Goal: Task Accomplishment & Management: Complete application form

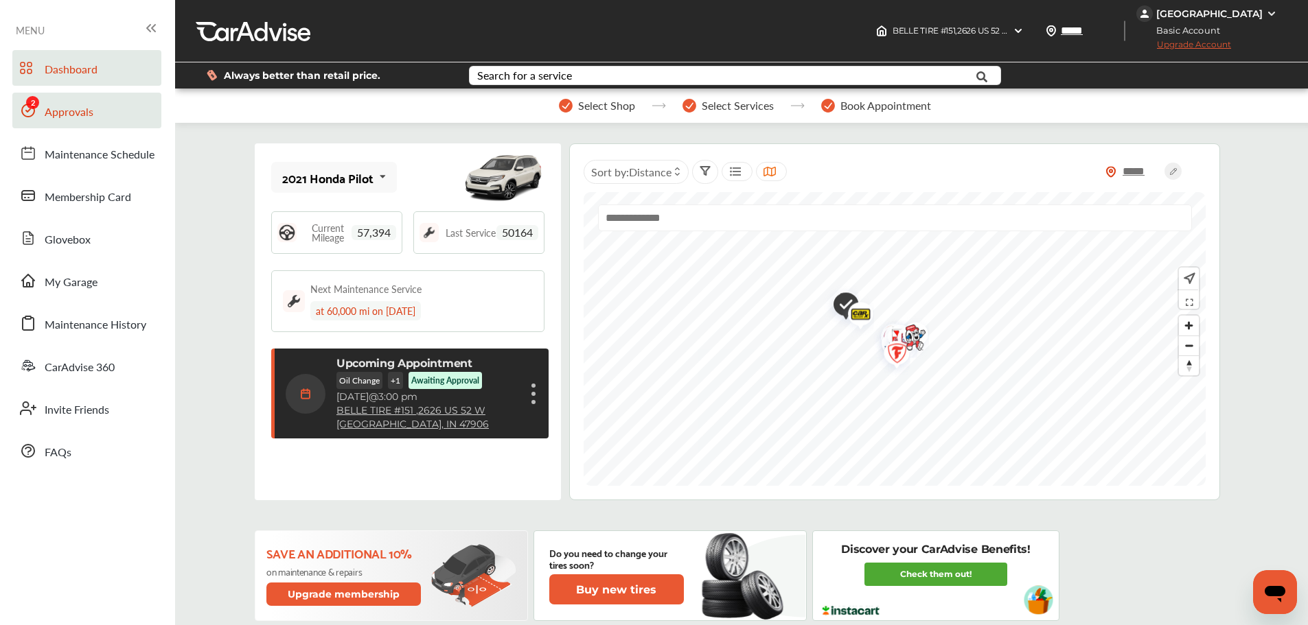
click at [43, 117] on link "Approvals" at bounding box center [86, 111] width 149 height 36
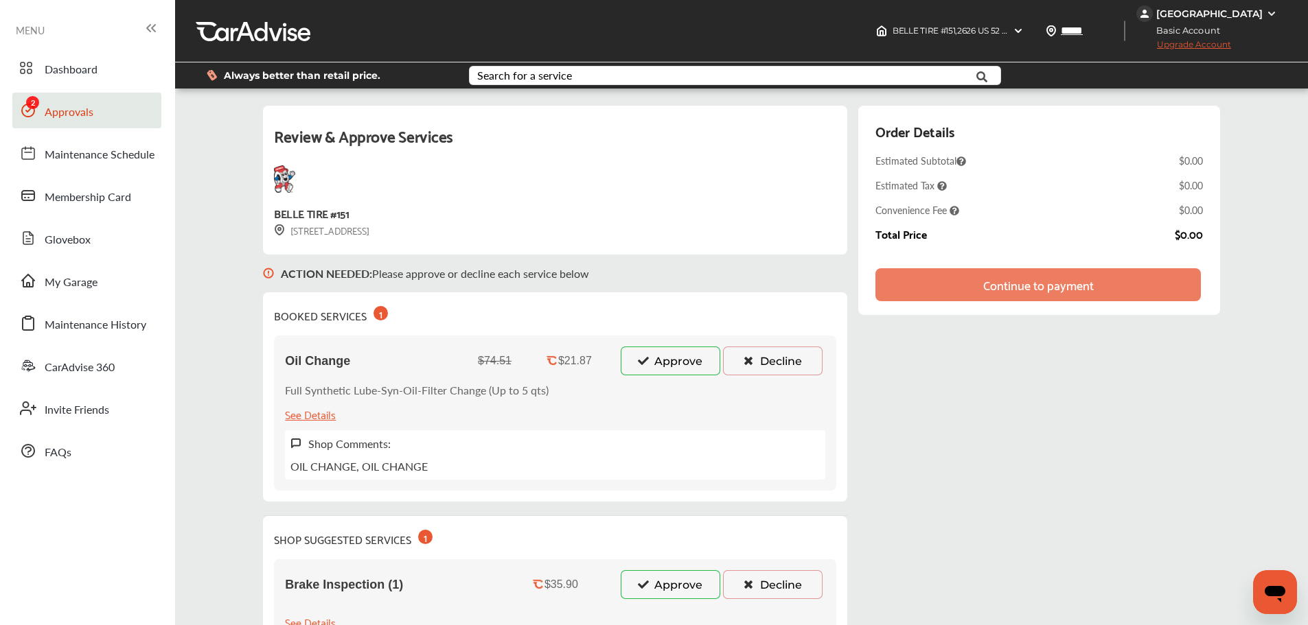
click at [682, 367] on button "Approve" at bounding box center [670, 361] width 100 height 29
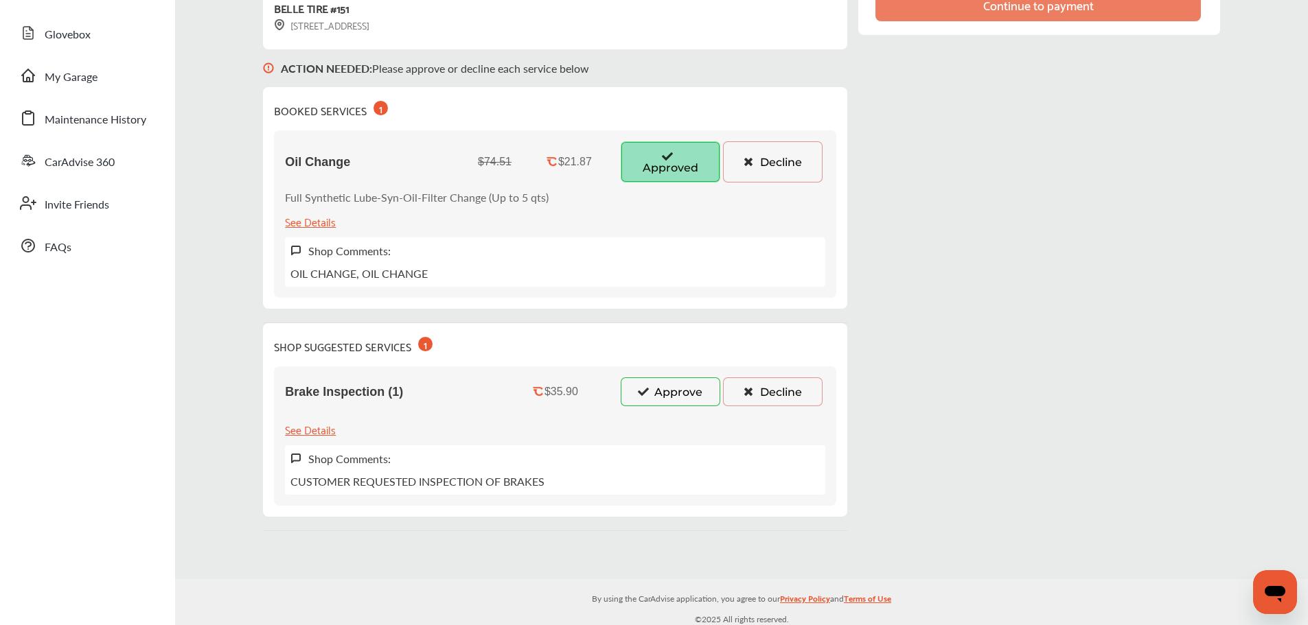
scroll to position [206, 0]
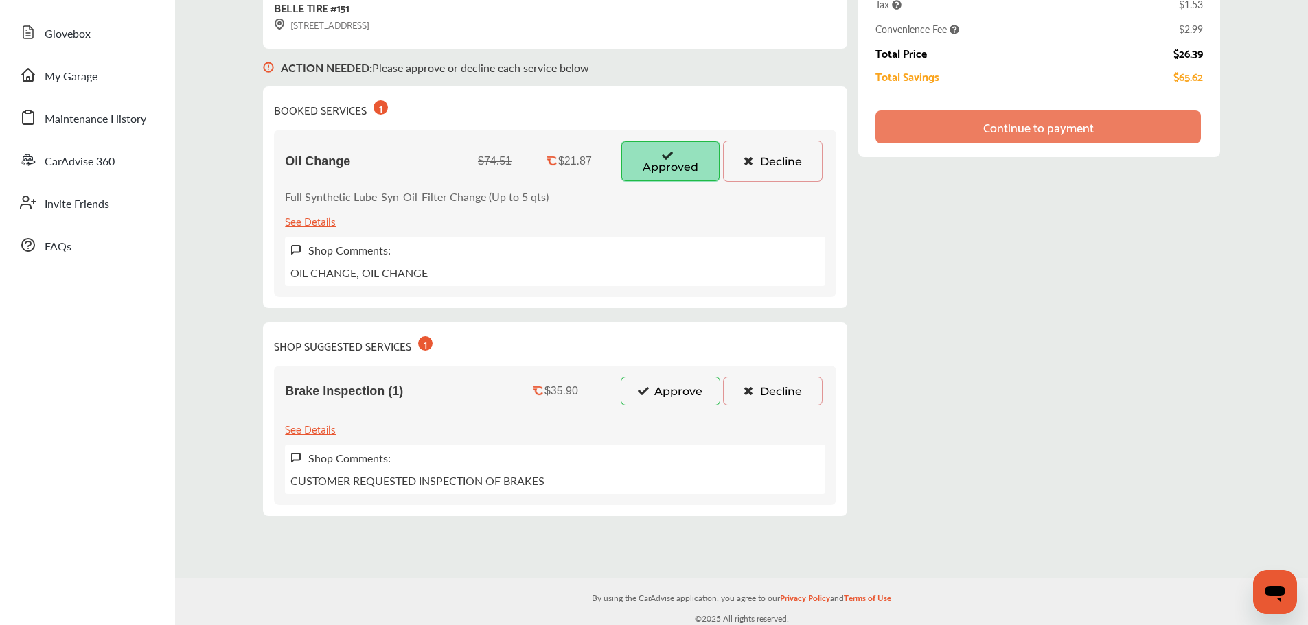
click at [638, 399] on button "Approve" at bounding box center [670, 391] width 100 height 29
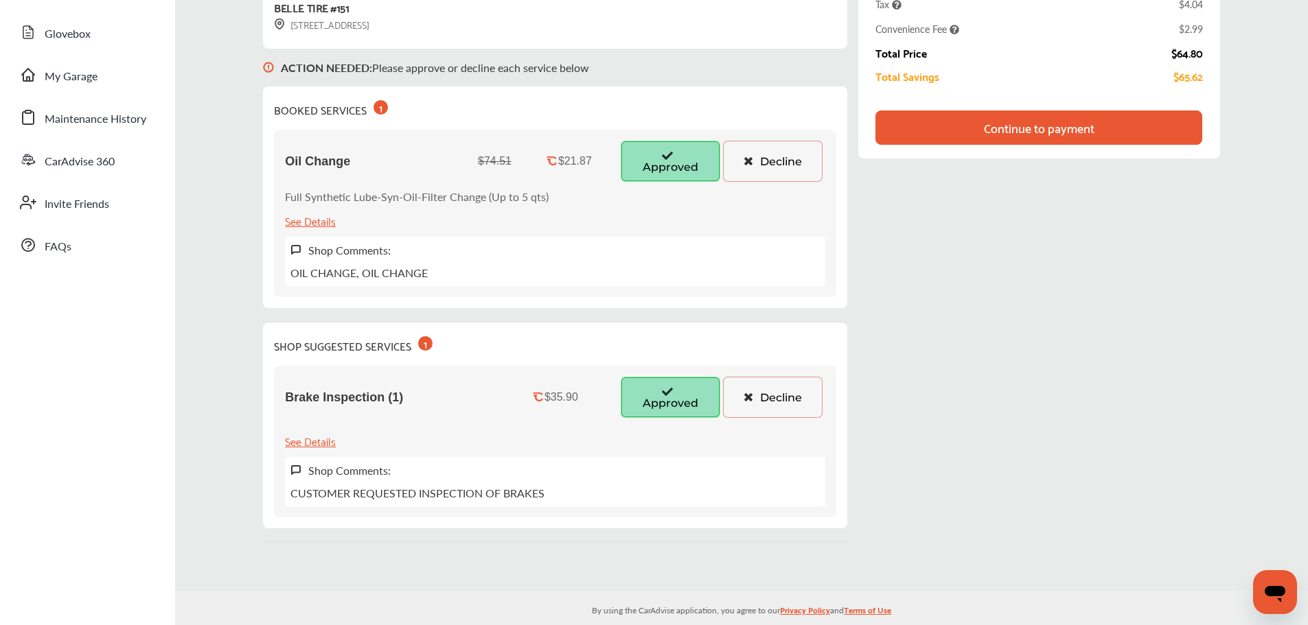
click at [764, 401] on button "Decline" at bounding box center [773, 397] width 100 height 41
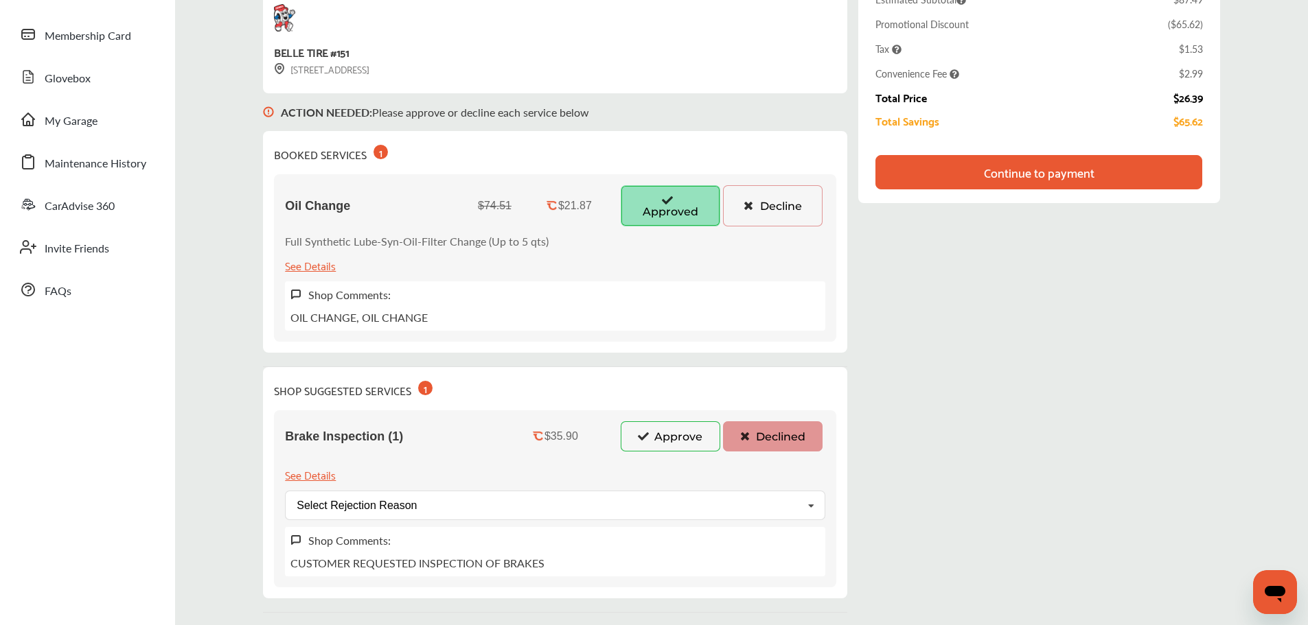
scroll to position [137, 0]
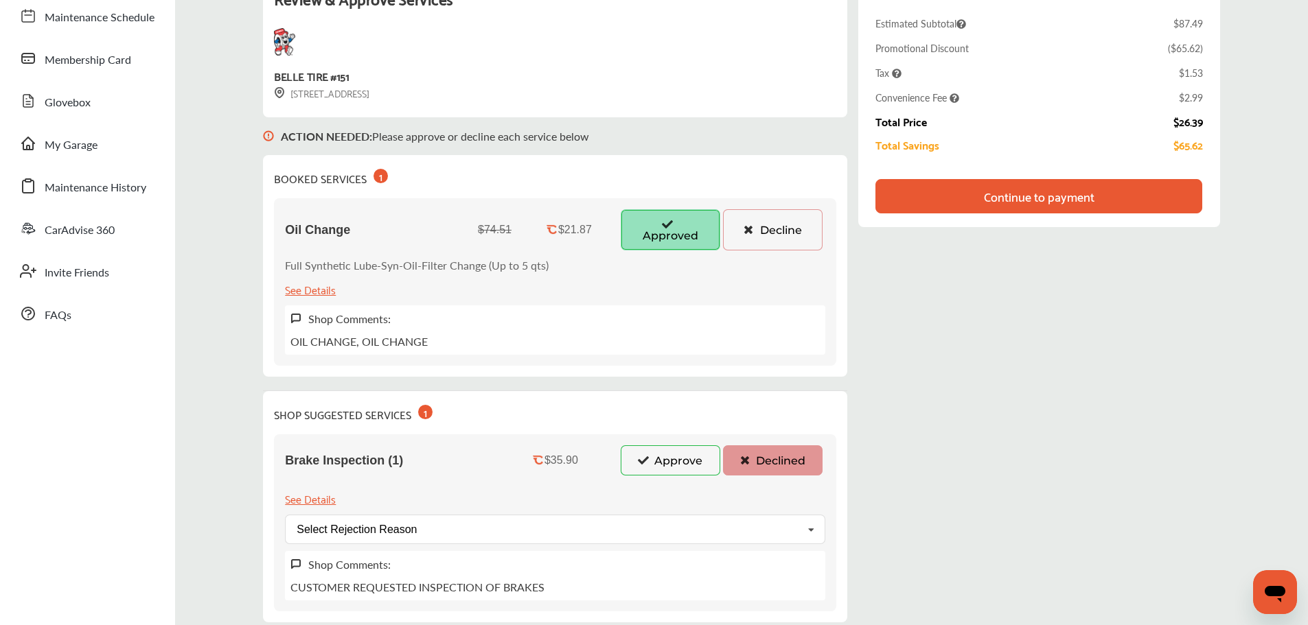
click at [1093, 195] on div "Continue to payment" at bounding box center [1039, 196] width 111 height 14
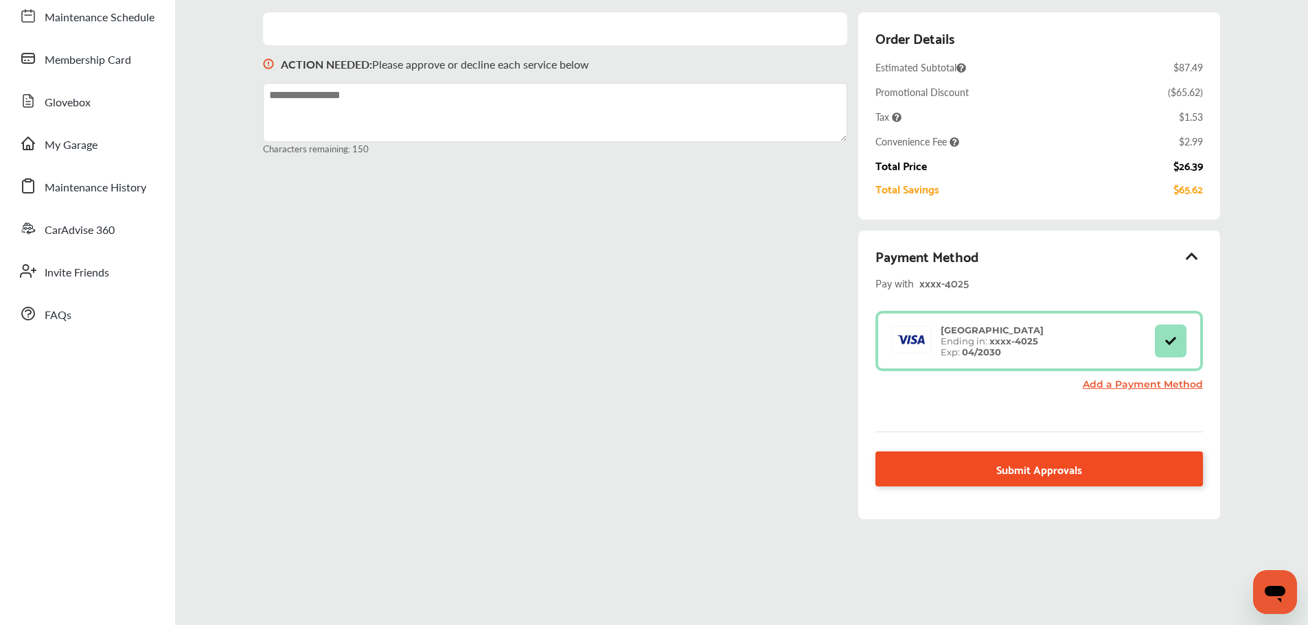
click at [1013, 466] on span "Submit Approvals" at bounding box center [1039, 469] width 86 height 19
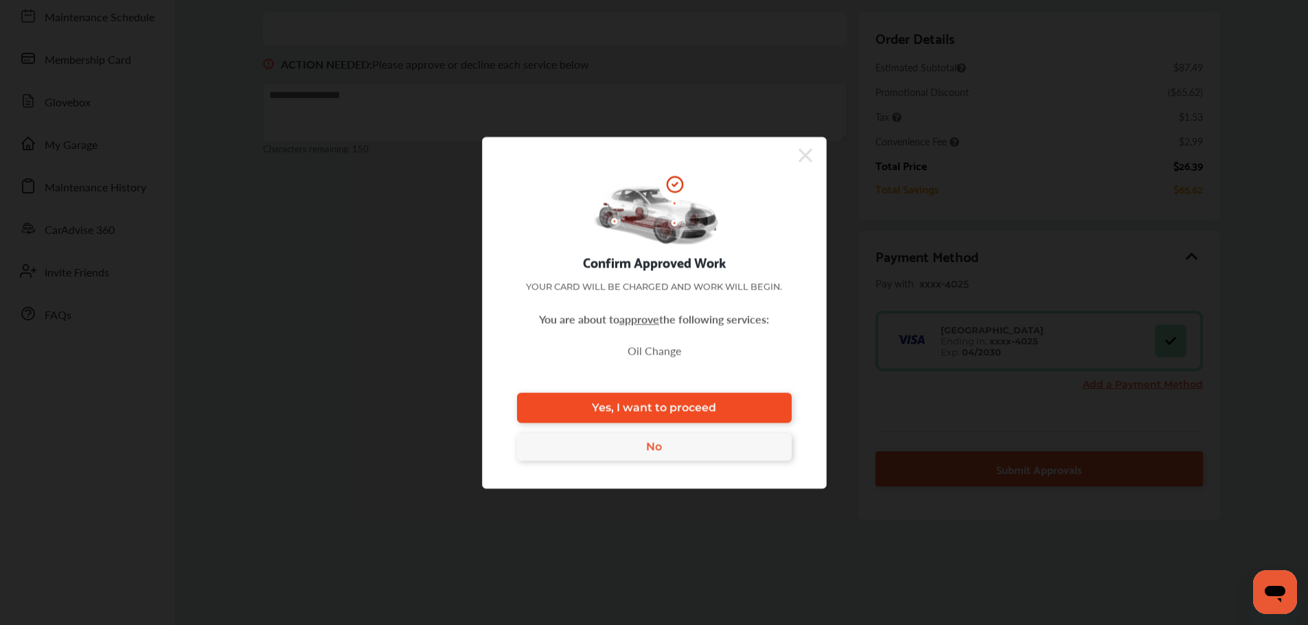
click at [787, 411] on link "Yes, I want to proceed" at bounding box center [654, 408] width 275 height 30
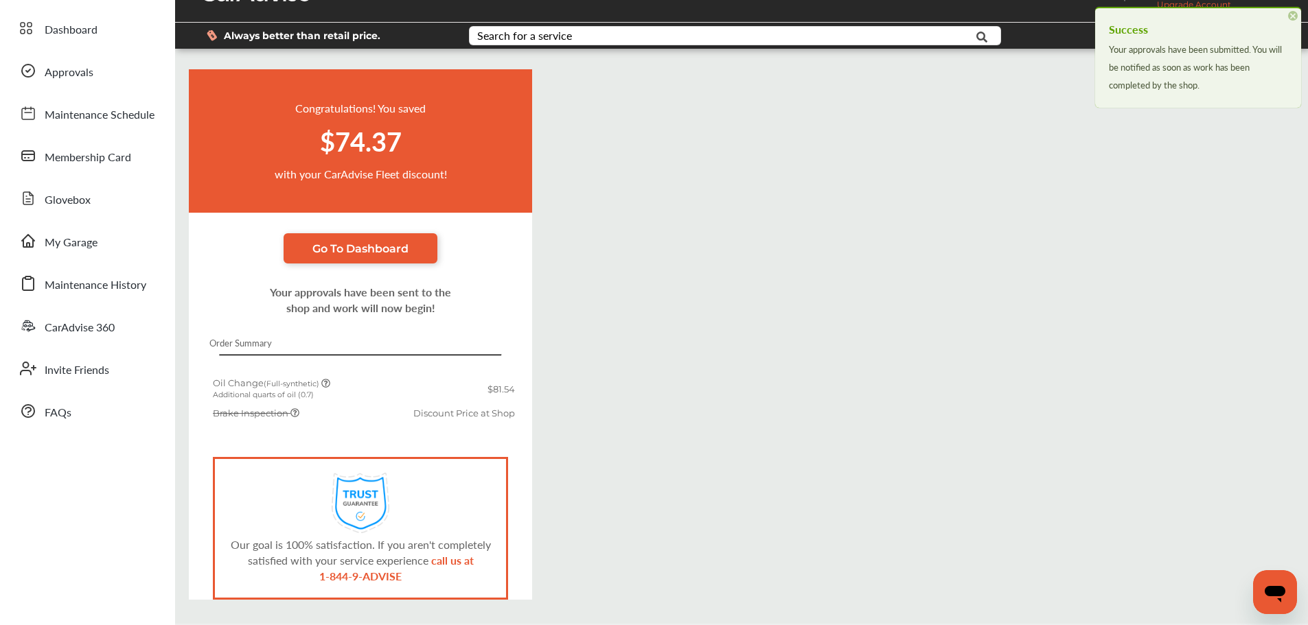
scroll to position [88, 0]
